Goal: Transaction & Acquisition: Purchase product/service

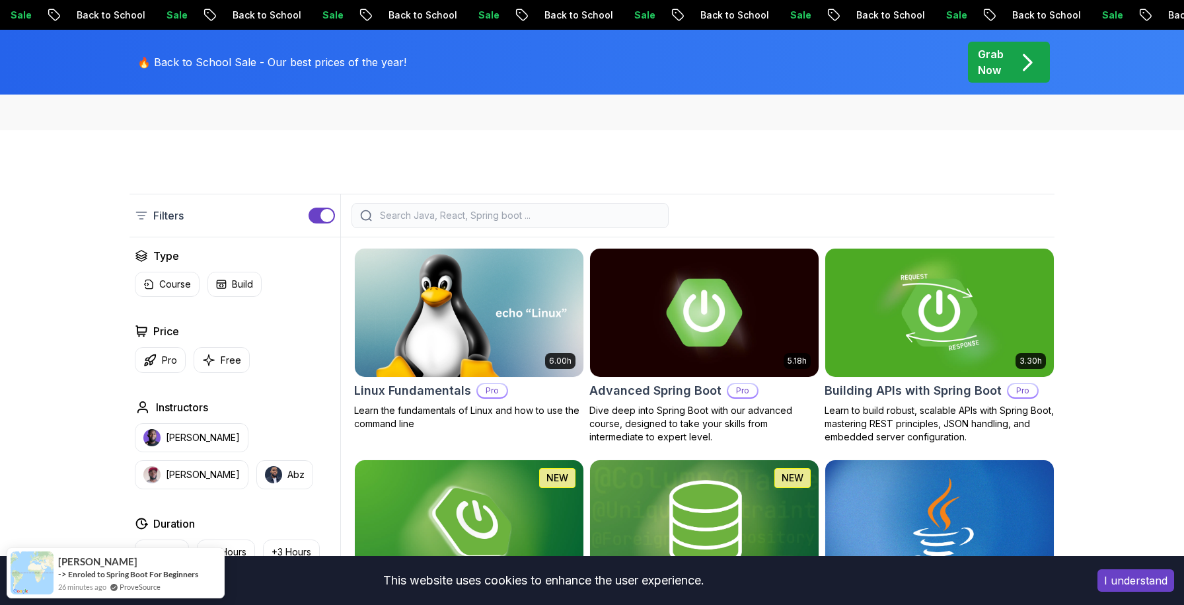
scroll to position [270, 0]
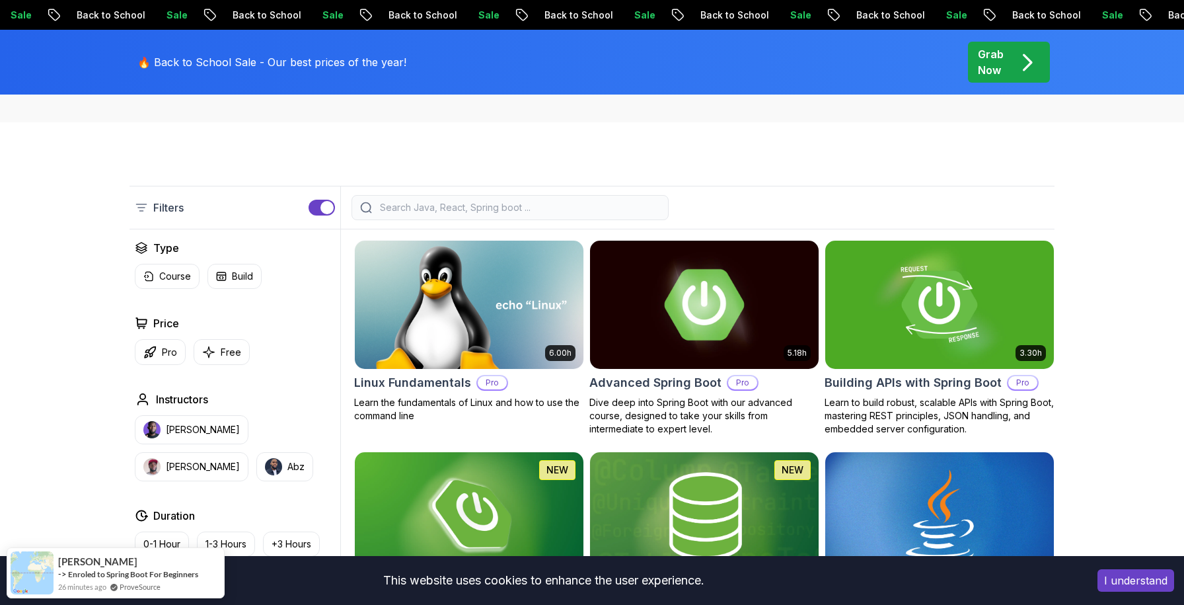
click at [764, 296] on img at bounding box center [704, 304] width 240 height 134
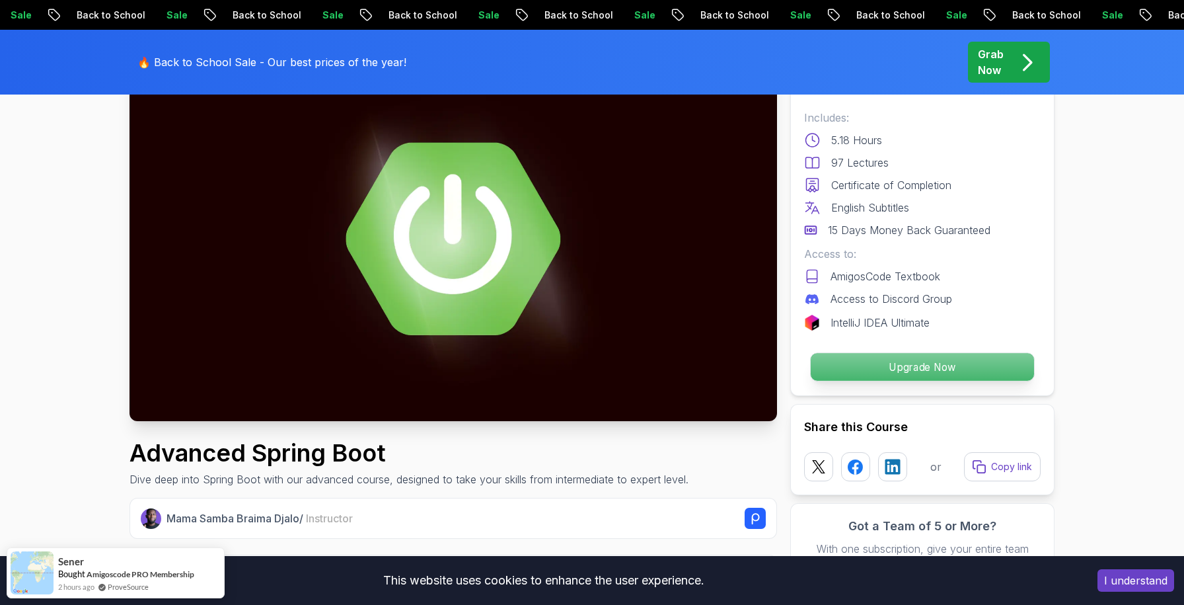
click at [830, 372] on p "Upgrade Now" at bounding box center [922, 367] width 223 height 28
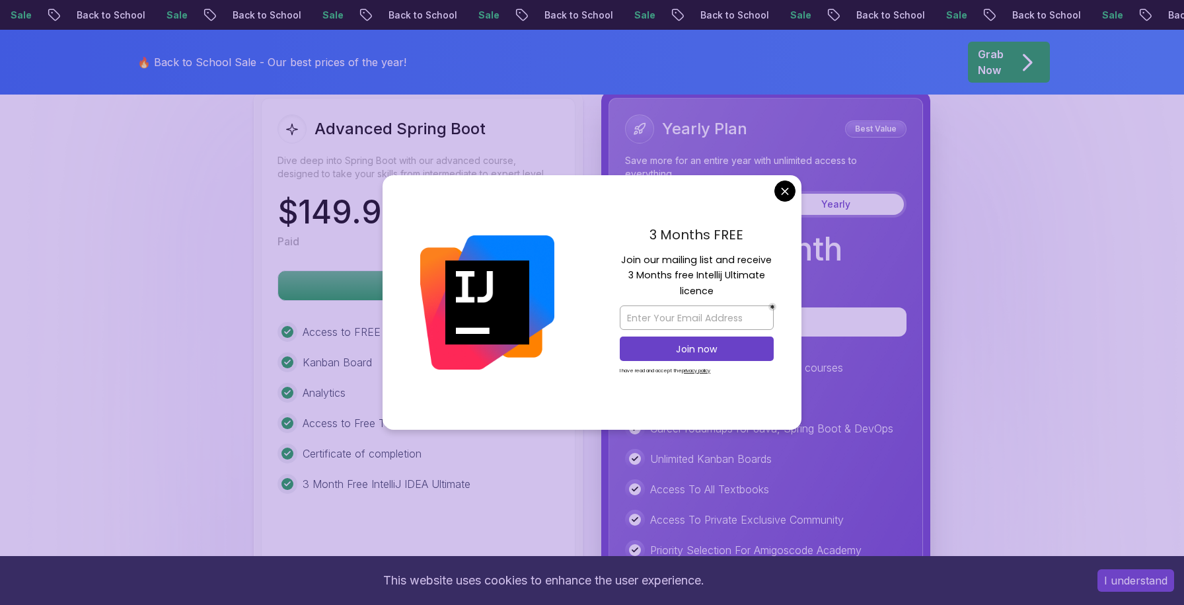
scroll to position [3034, 0]
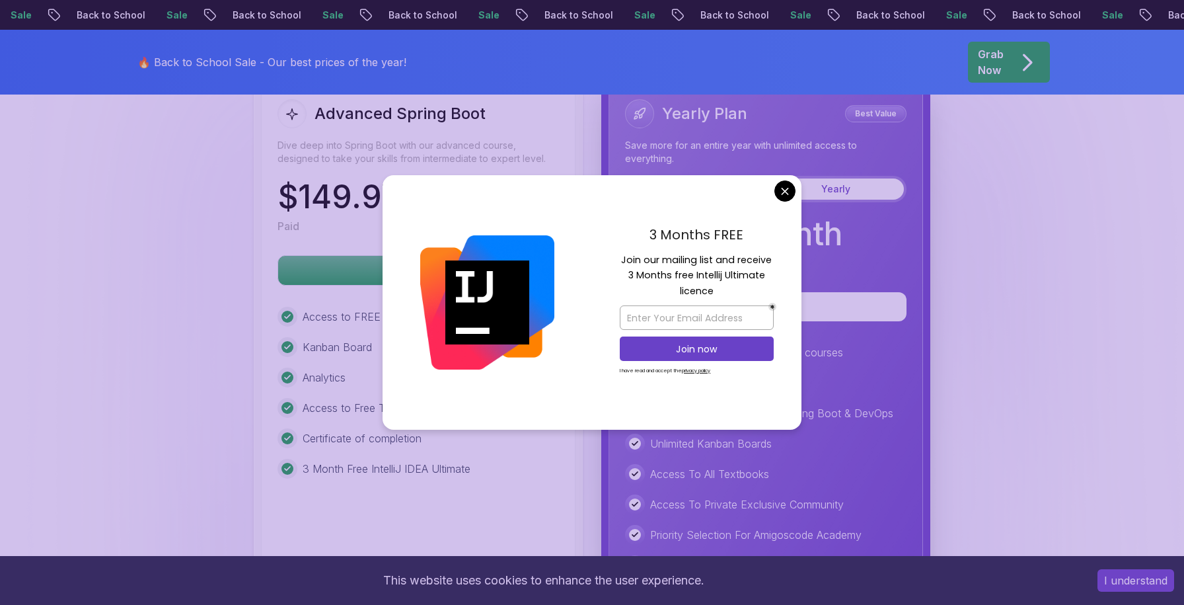
click at [790, 192] on body "Sale Back to School Sale Back to School Sale Back to School Sale Back to School…" at bounding box center [592, 339] width 1184 height 6746
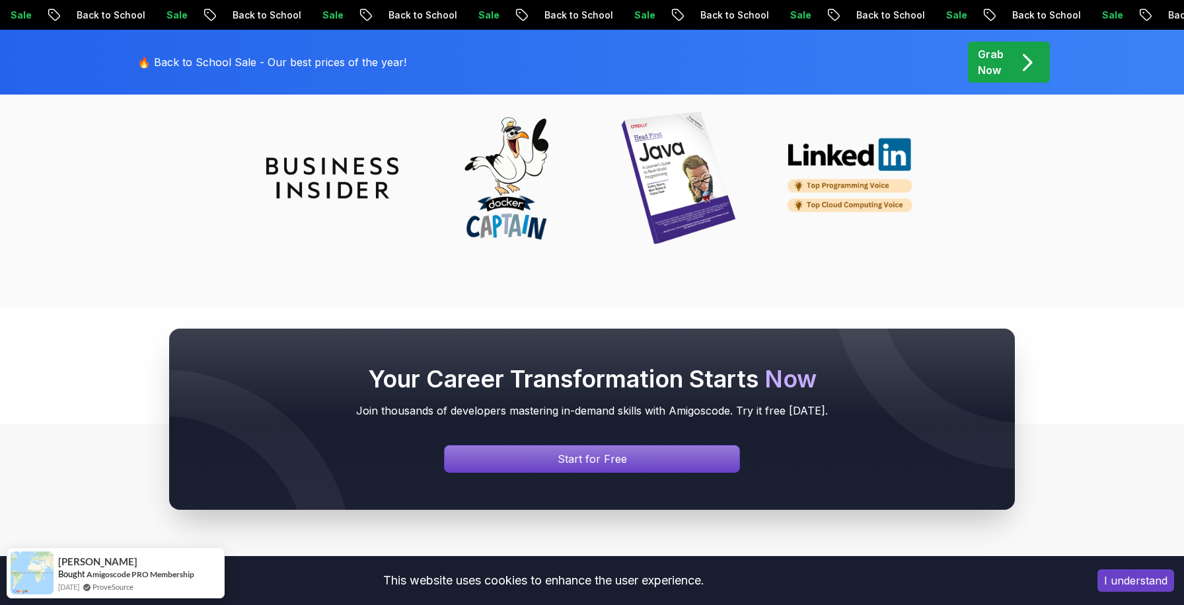
scroll to position [5410, 0]
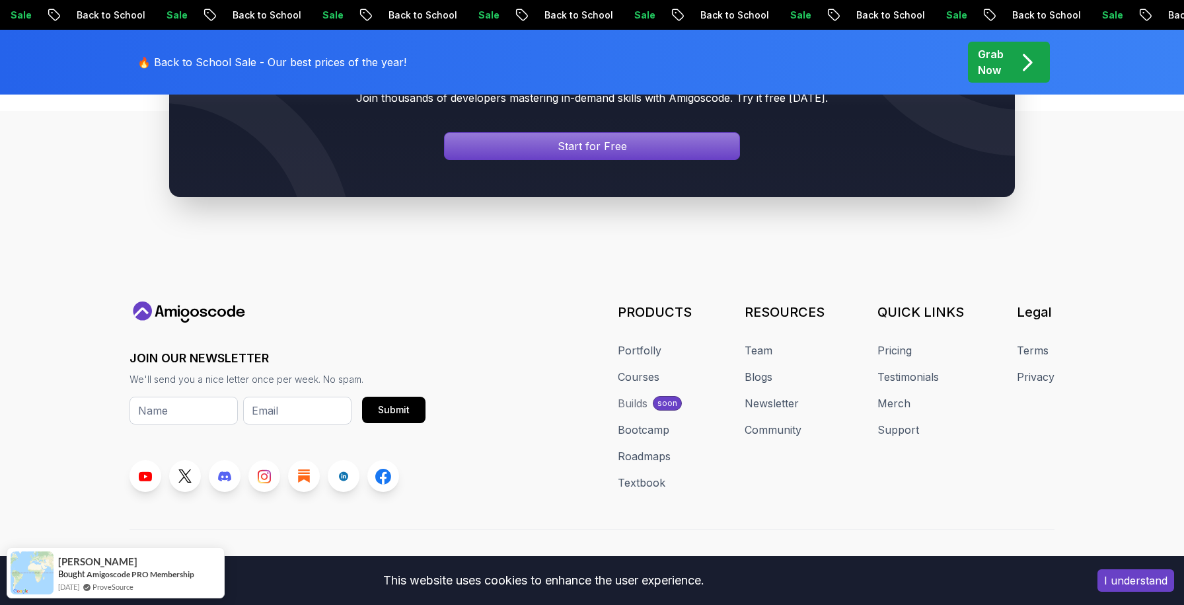
click at [642, 395] on div "Builds" at bounding box center [633, 403] width 30 height 16
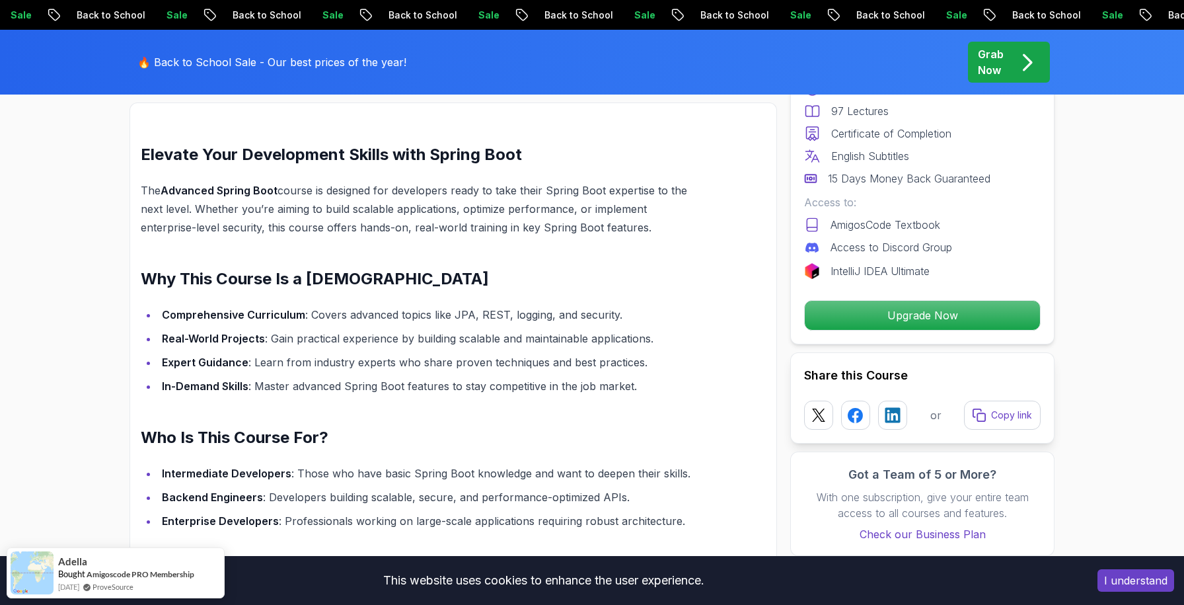
scroll to position [998, 0]
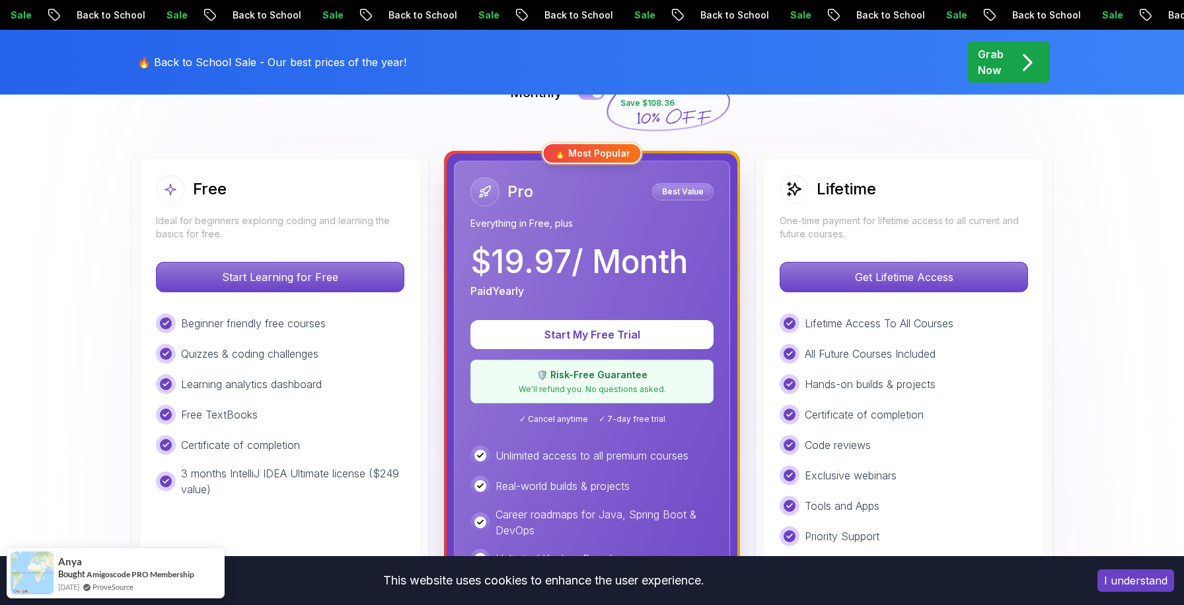
scroll to position [355, 0]
